Goal: Check status: Check status

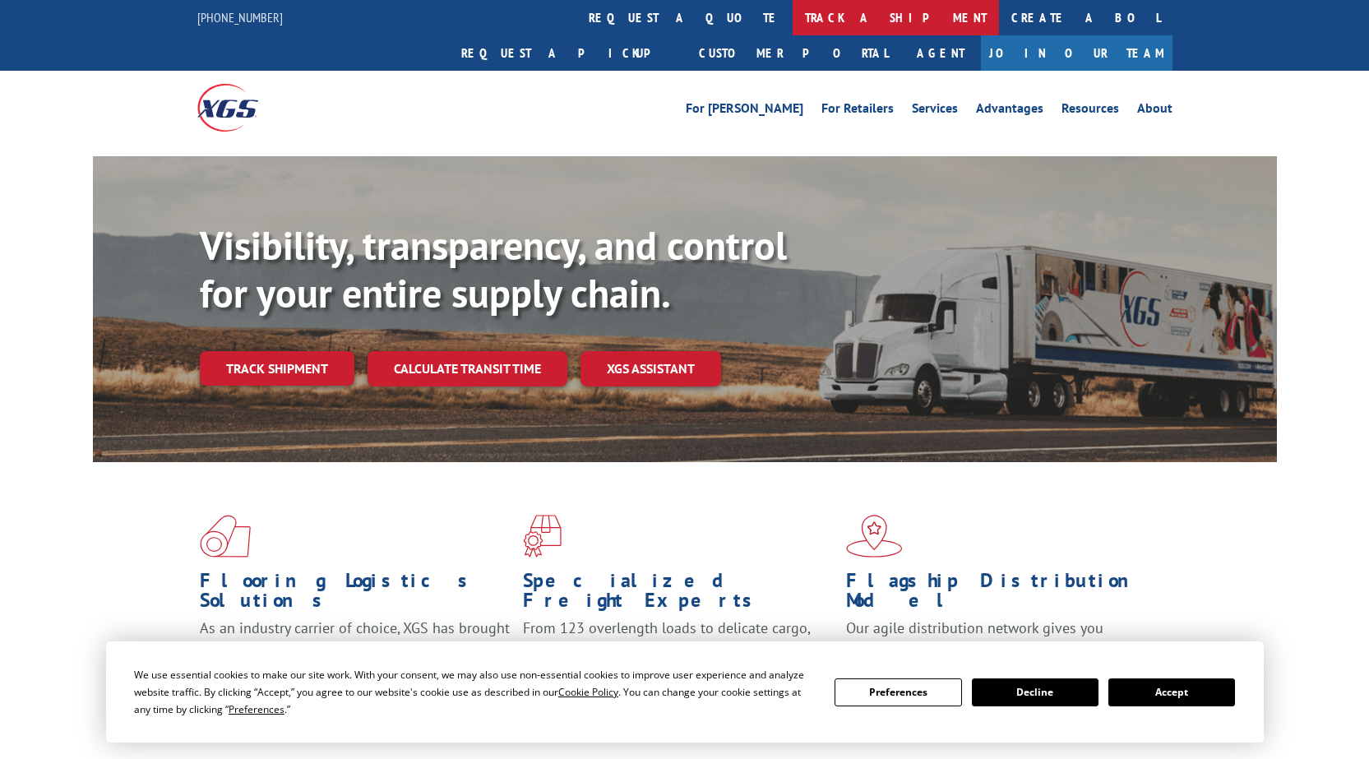
click at [792, 12] on link "track a shipment" at bounding box center [895, 17] width 206 height 35
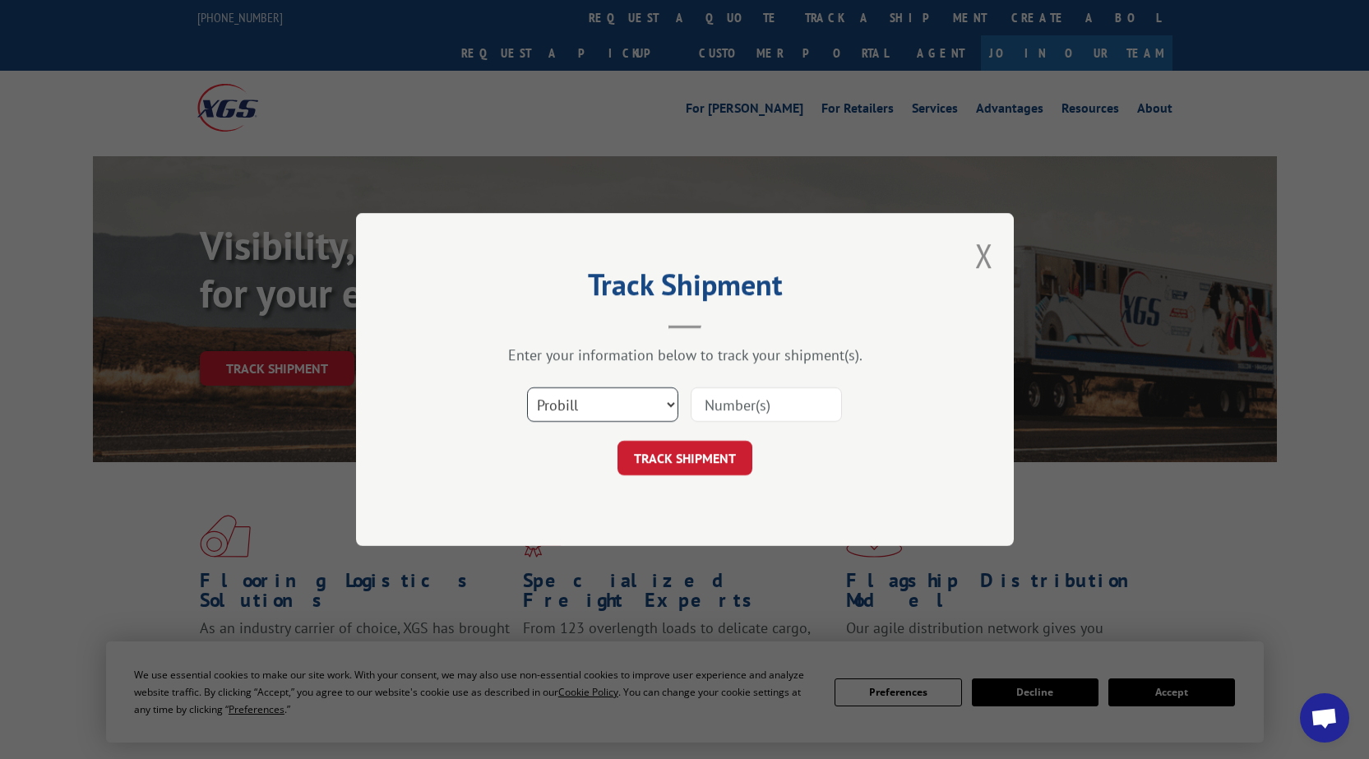
click at [575, 413] on select "Select category... Probill BOL PO" at bounding box center [602, 404] width 151 height 35
click at [747, 403] on input at bounding box center [766, 404] width 151 height 35
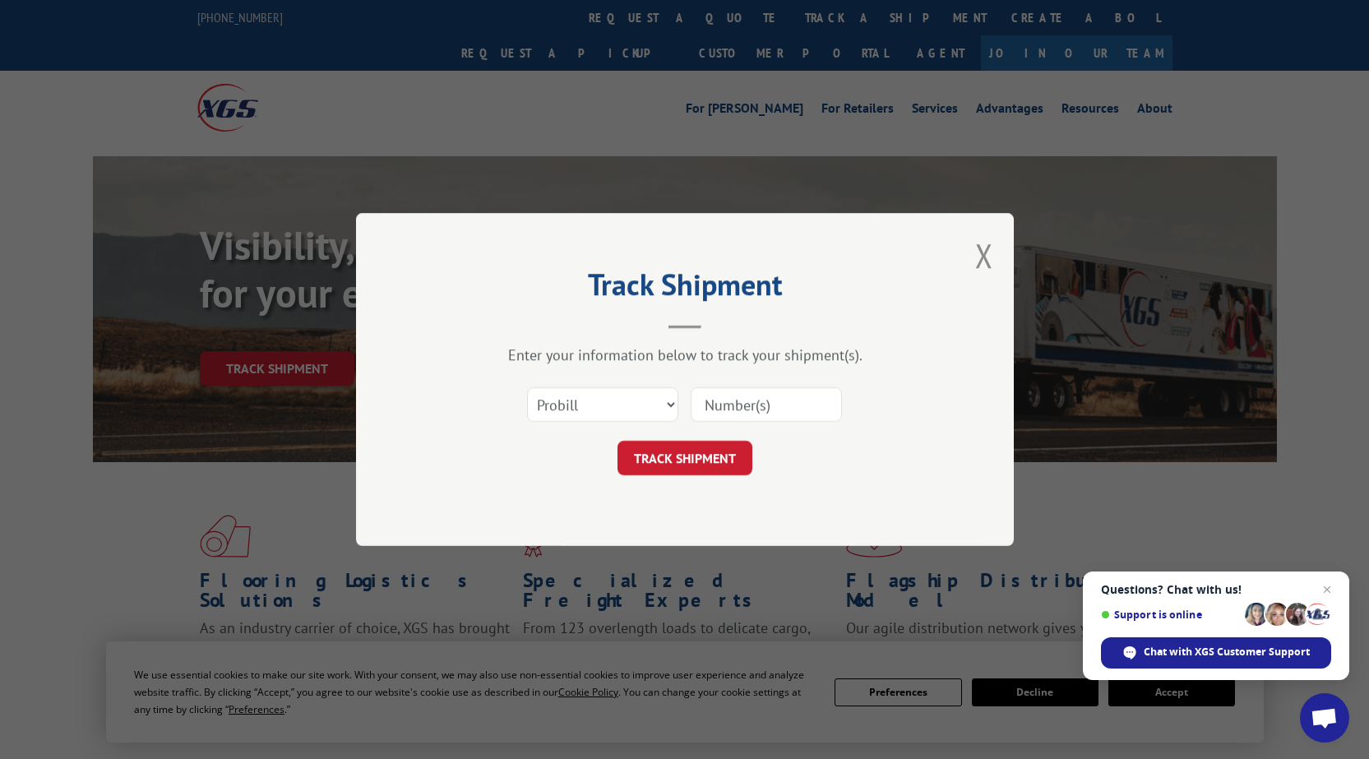
paste input "17603818"
type input "17603818"
click button "TRACK SHIPMENT" at bounding box center [684, 458] width 135 height 35
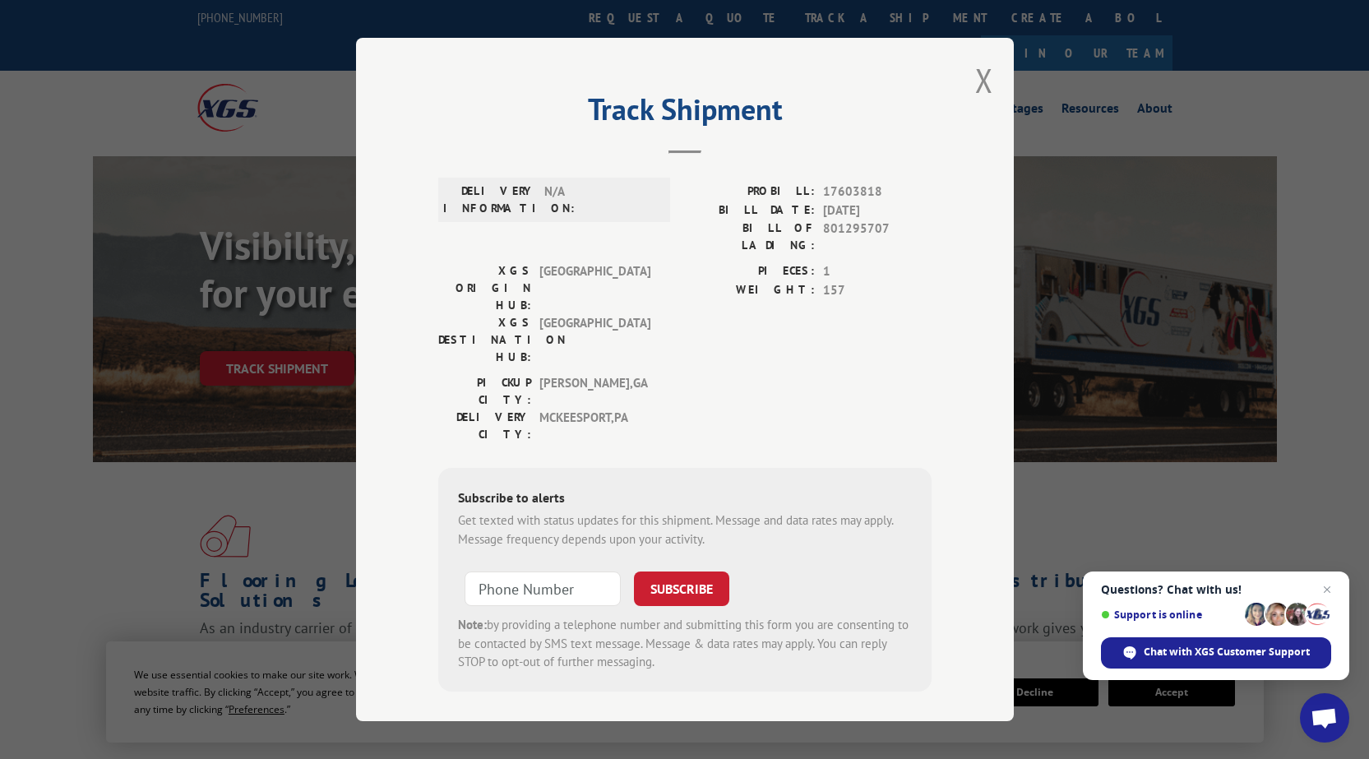
click at [994, 79] on div "Track Shipment DELIVERY INFORMATION: N/A PROBILL: 17603818 BILL DATE: [DATE] BI…" at bounding box center [685, 379] width 658 height 683
drag, startPoint x: 980, startPoint y: 85, endPoint x: 960, endPoint y: 81, distance: 20.2
click at [969, 83] on div "Track Shipment DELIVERY INFORMATION: N/A PROBILL: 17603818 BILL DATE: [DATE] BI…" at bounding box center [685, 379] width 658 height 683
click at [979, 91] on button "Close modal" at bounding box center [984, 80] width 18 height 44
